Goal: Check status: Check status

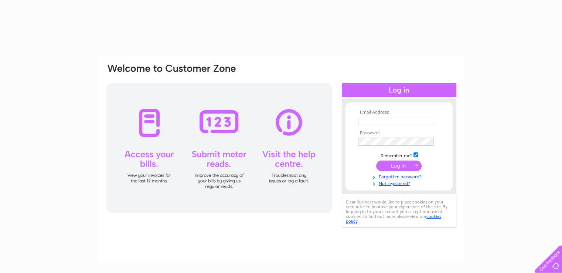
type input "[EMAIL_ADDRESS][DOMAIN_NAME]"
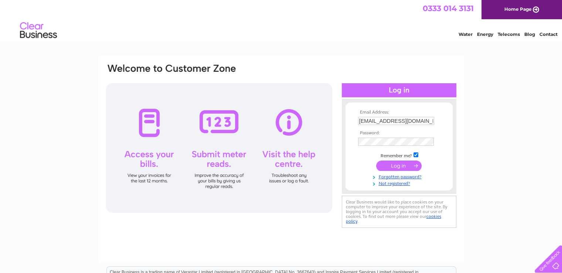
click at [393, 165] on input "submit" at bounding box center [398, 165] width 45 height 10
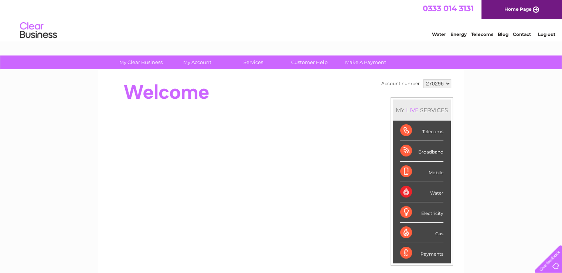
click at [446, 84] on select "270296 437053" at bounding box center [438, 83] width 28 height 9
select select "437053"
click at [424, 79] on select "270296 437053" at bounding box center [438, 83] width 28 height 9
click at [429, 102] on div "MY LIVE SERVICES" at bounding box center [422, 109] width 58 height 21
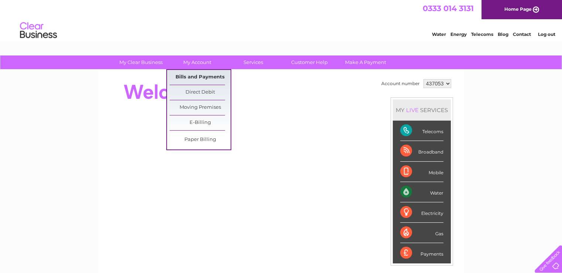
click at [184, 76] on link "Bills and Payments" at bounding box center [200, 77] width 61 height 15
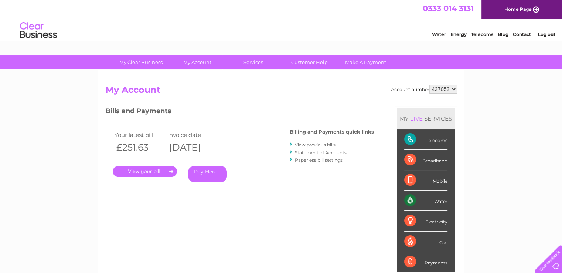
click at [140, 171] on link "." at bounding box center [145, 171] width 64 height 11
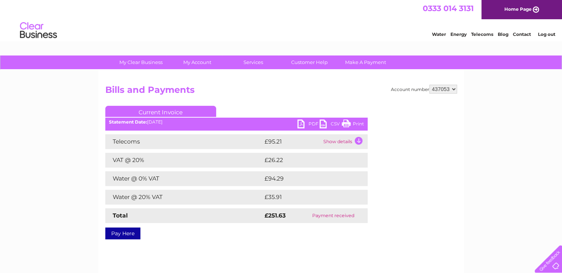
click at [351, 140] on td "Show details" at bounding box center [345, 141] width 46 height 15
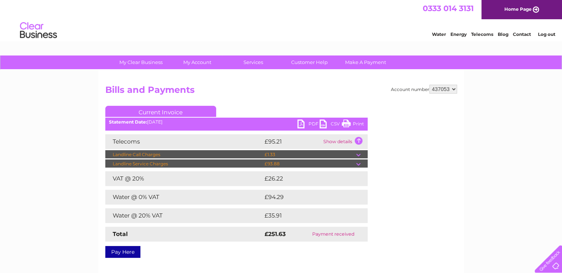
click at [355, 162] on td "£93.88" at bounding box center [310, 163] width 94 height 9
click at [357, 162] on td at bounding box center [361, 163] width 11 height 9
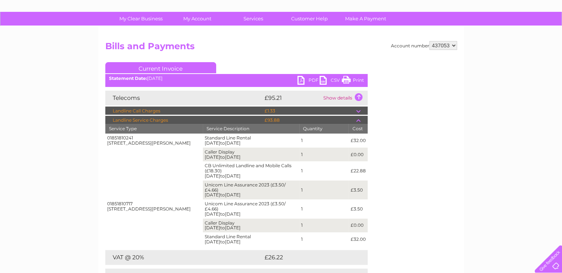
scroll to position [44, 0]
